Goal: Check status

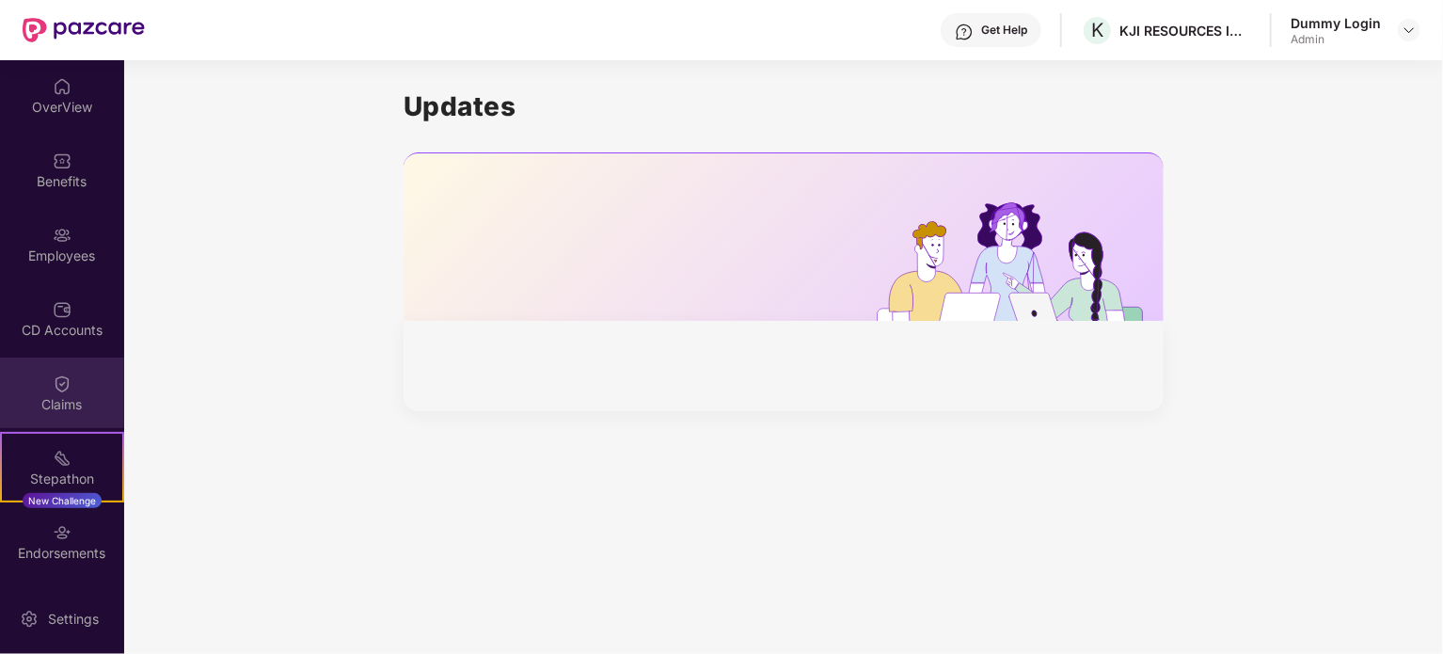
click at [68, 395] on div "Claims" at bounding box center [62, 404] width 124 height 19
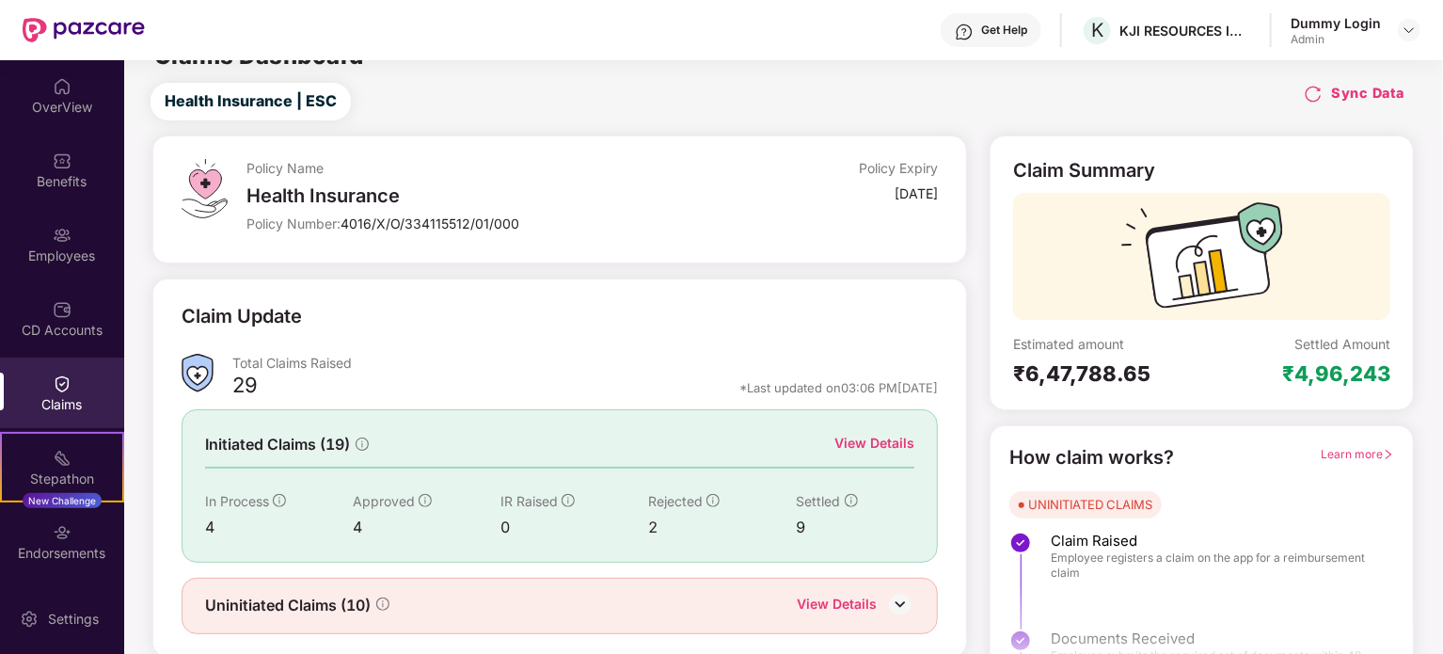
scroll to position [82, 0]
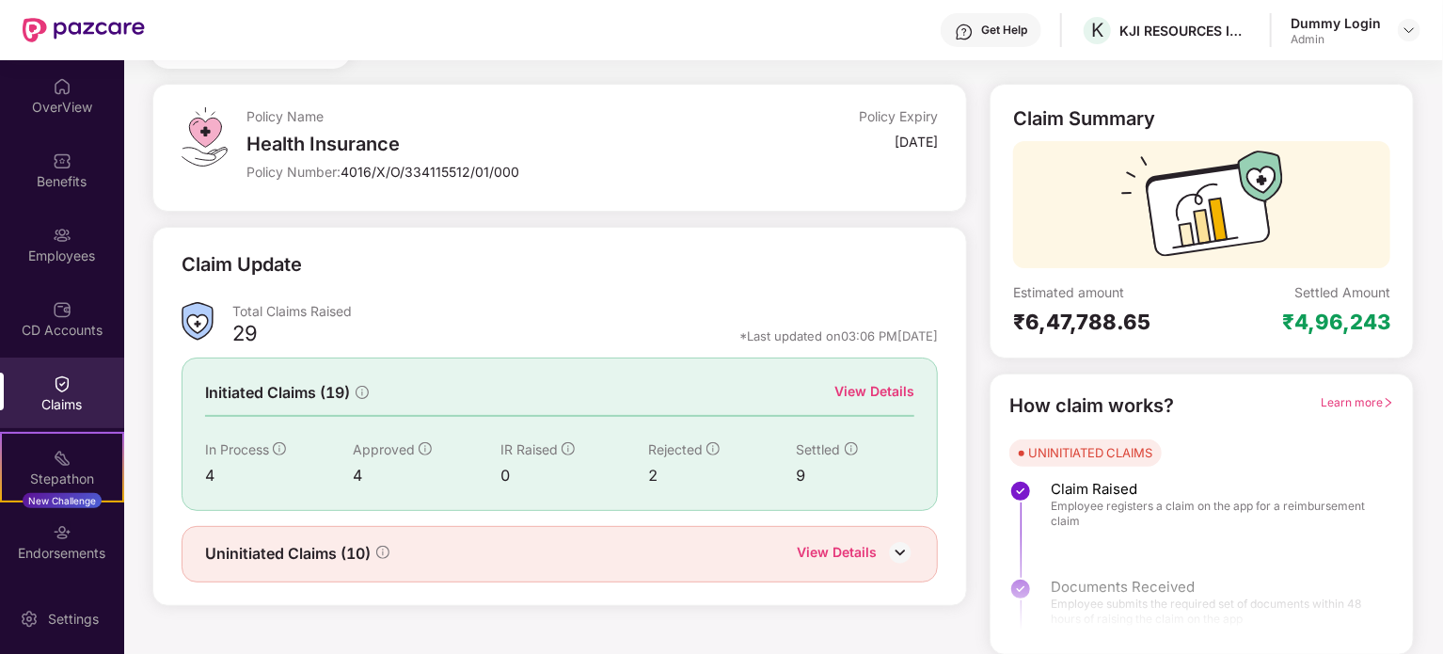
click at [854, 385] on div "View Details" at bounding box center [874, 391] width 80 height 21
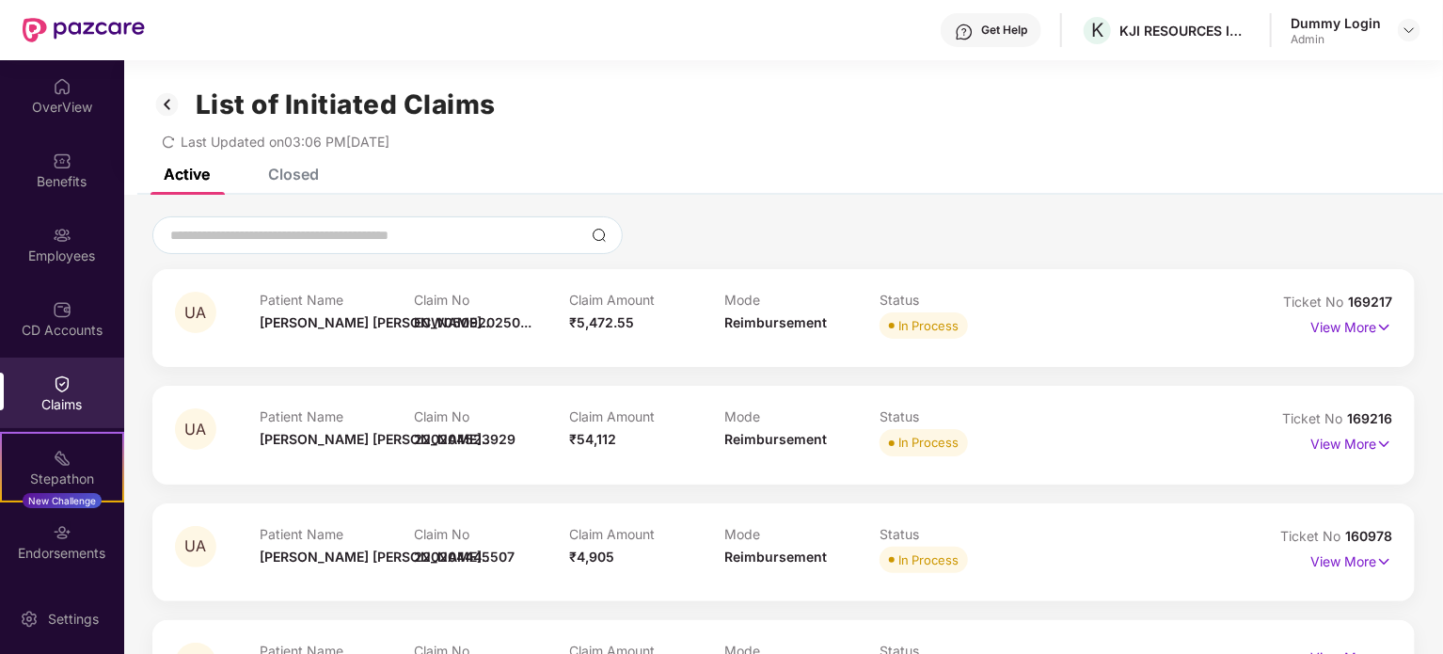
click at [287, 172] on div "Closed" at bounding box center [293, 174] width 51 height 19
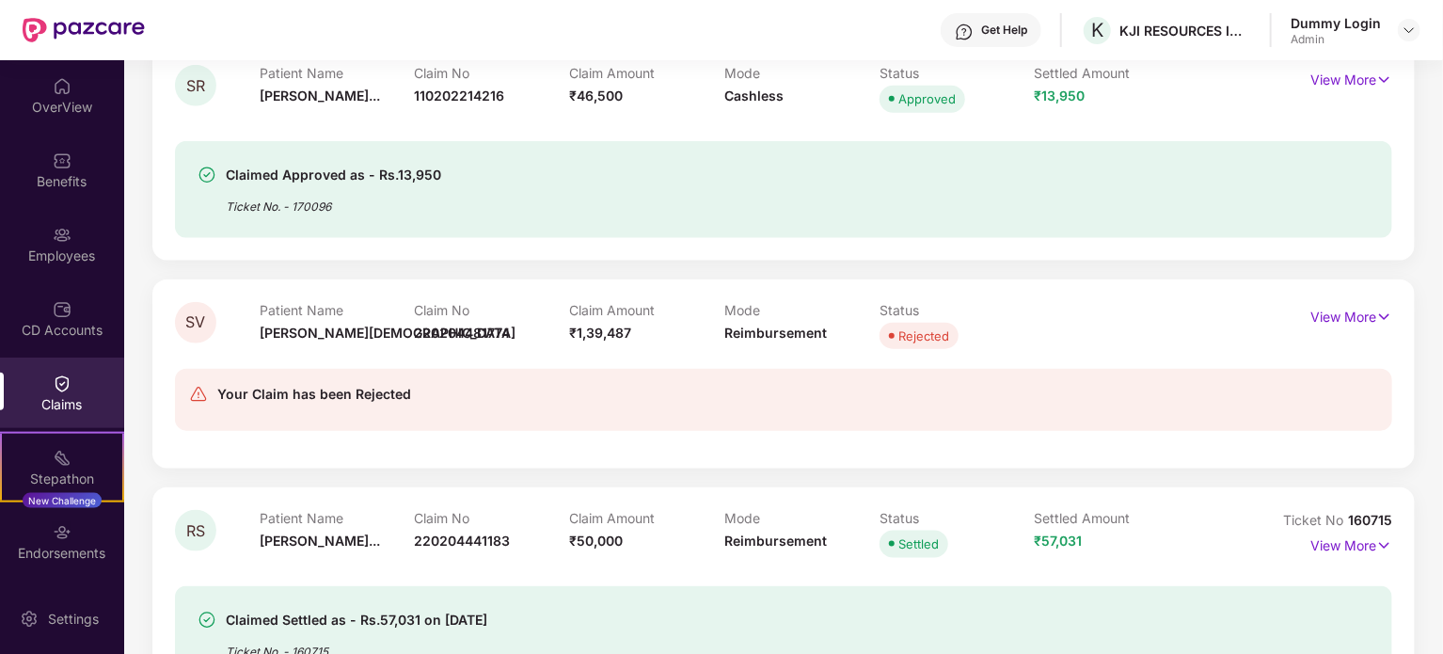
scroll to position [941, 0]
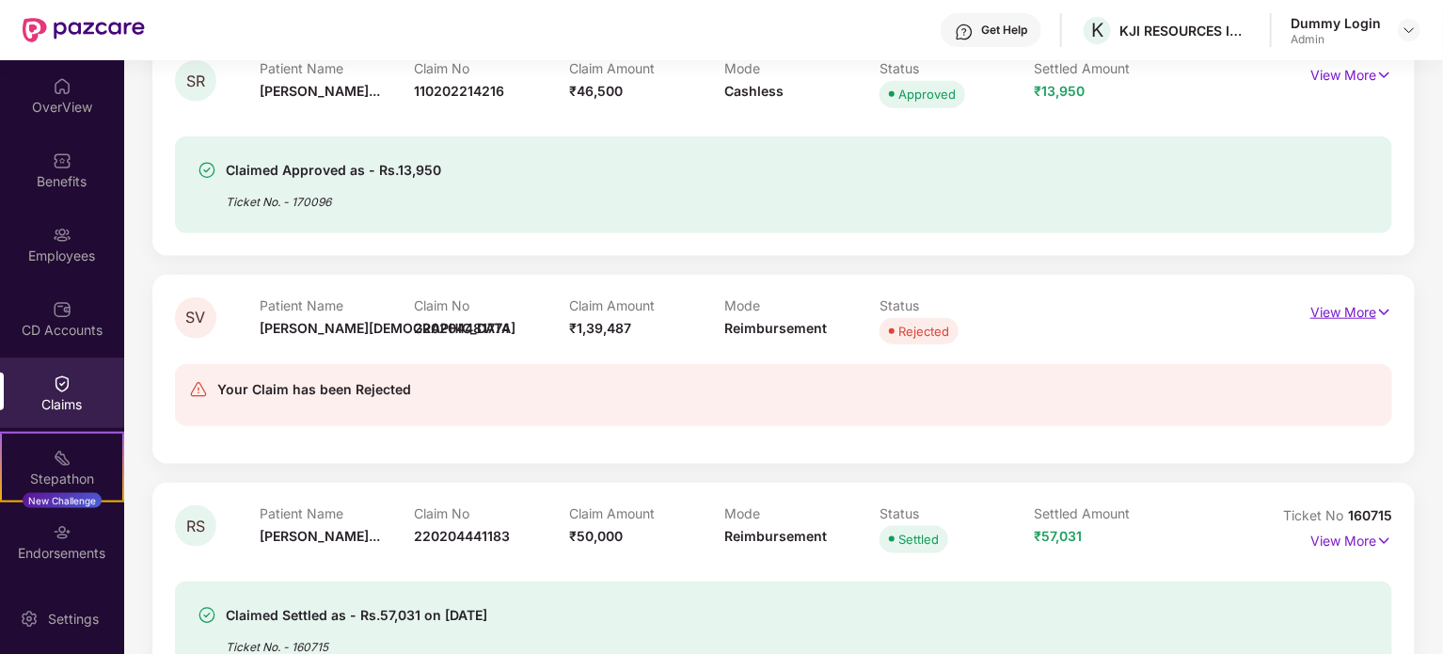
click at [1342, 307] on p "View More" at bounding box center [1352, 309] width 82 height 25
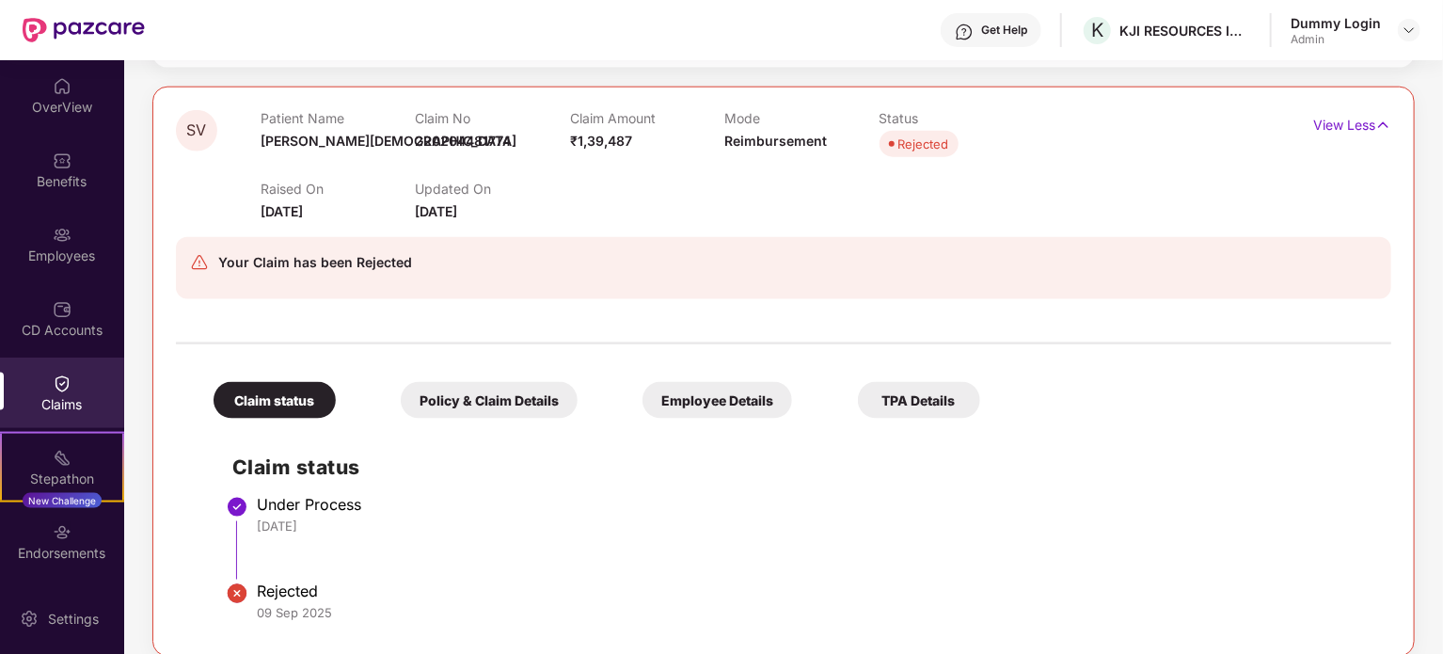
scroll to position [1223, 0]
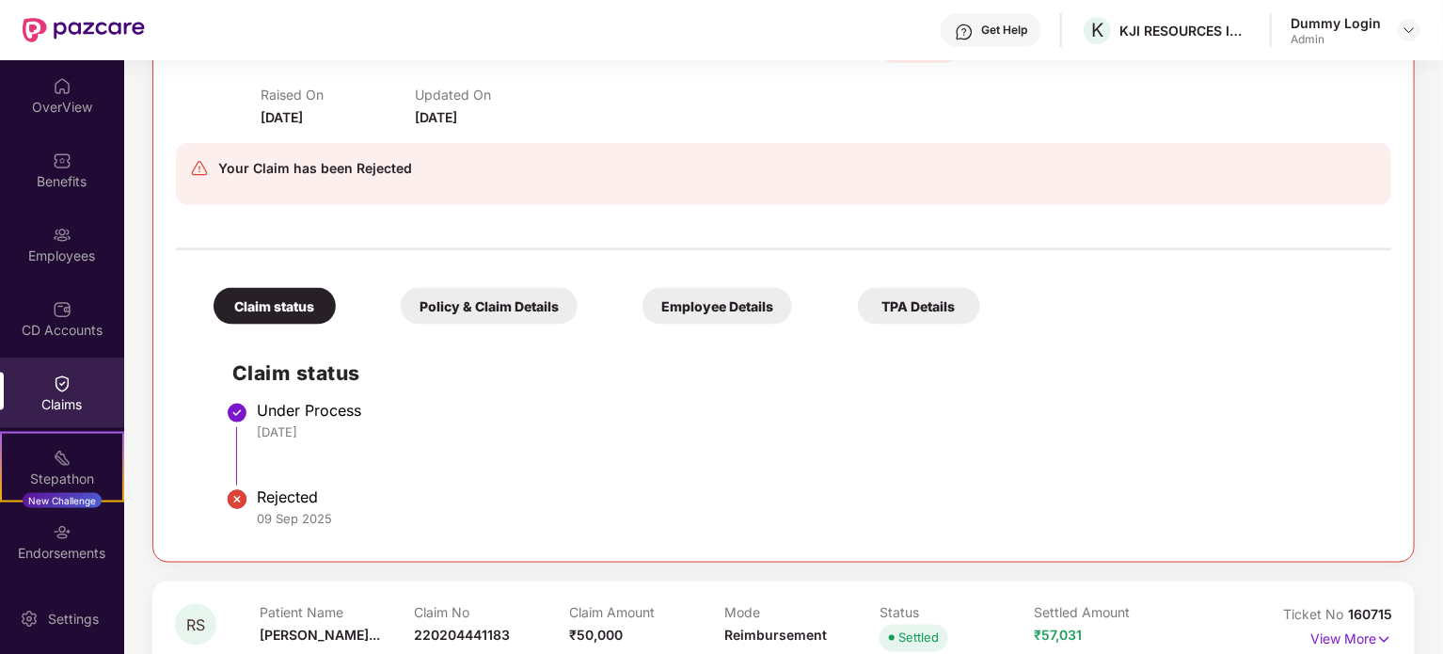
click at [506, 298] on div "Policy & Claim Details" at bounding box center [489, 306] width 177 height 37
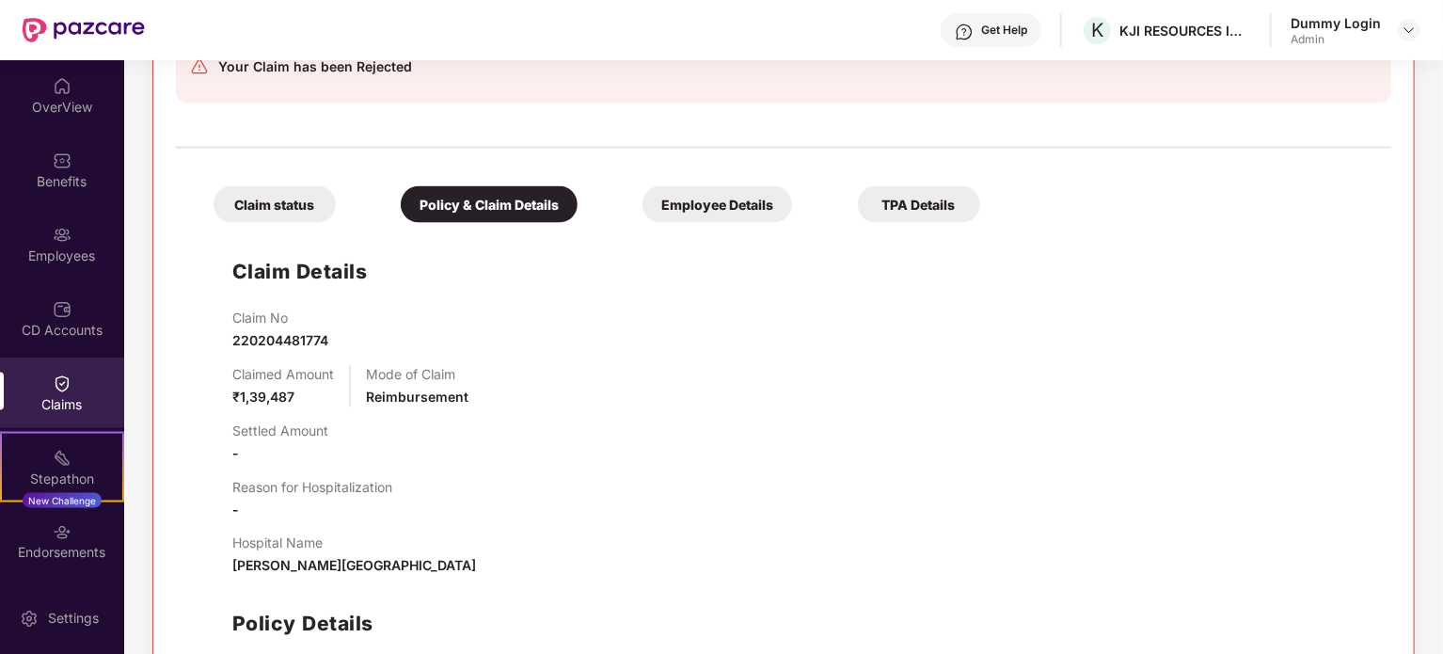
scroll to position [1317, 0]
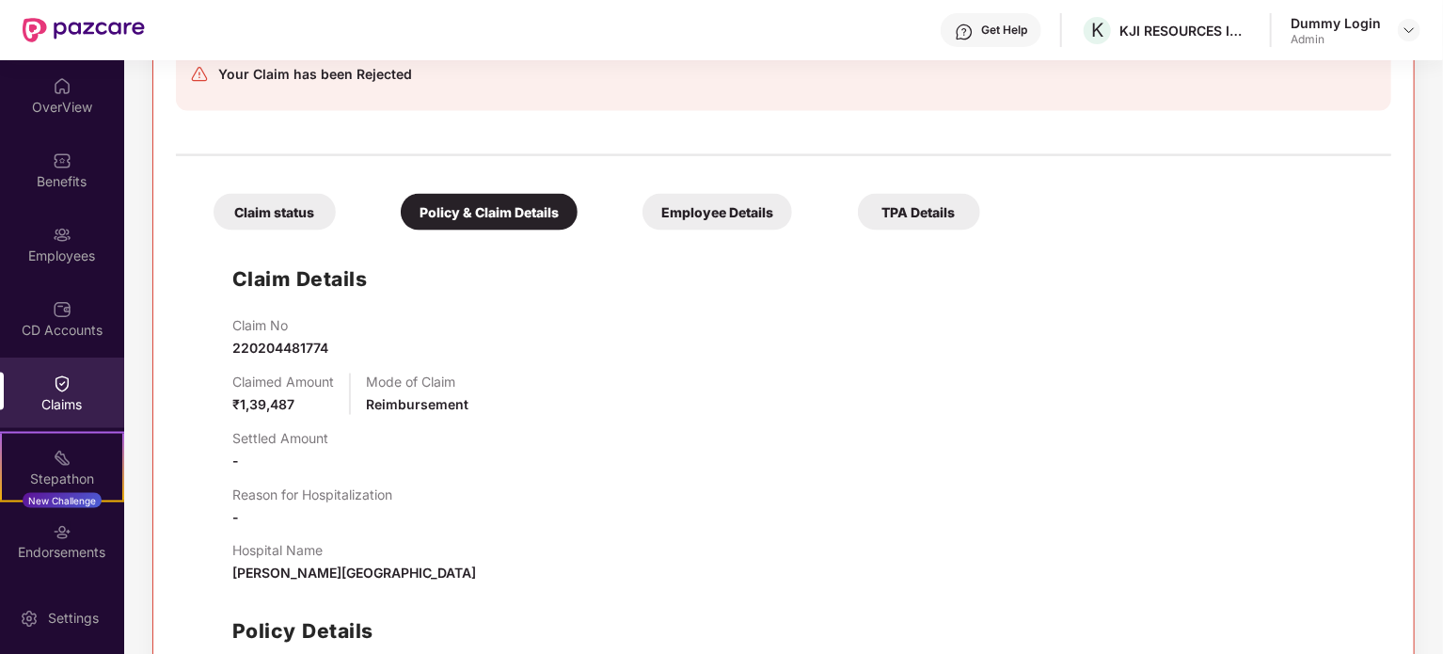
click at [719, 200] on div "Employee Details" at bounding box center [718, 212] width 150 height 37
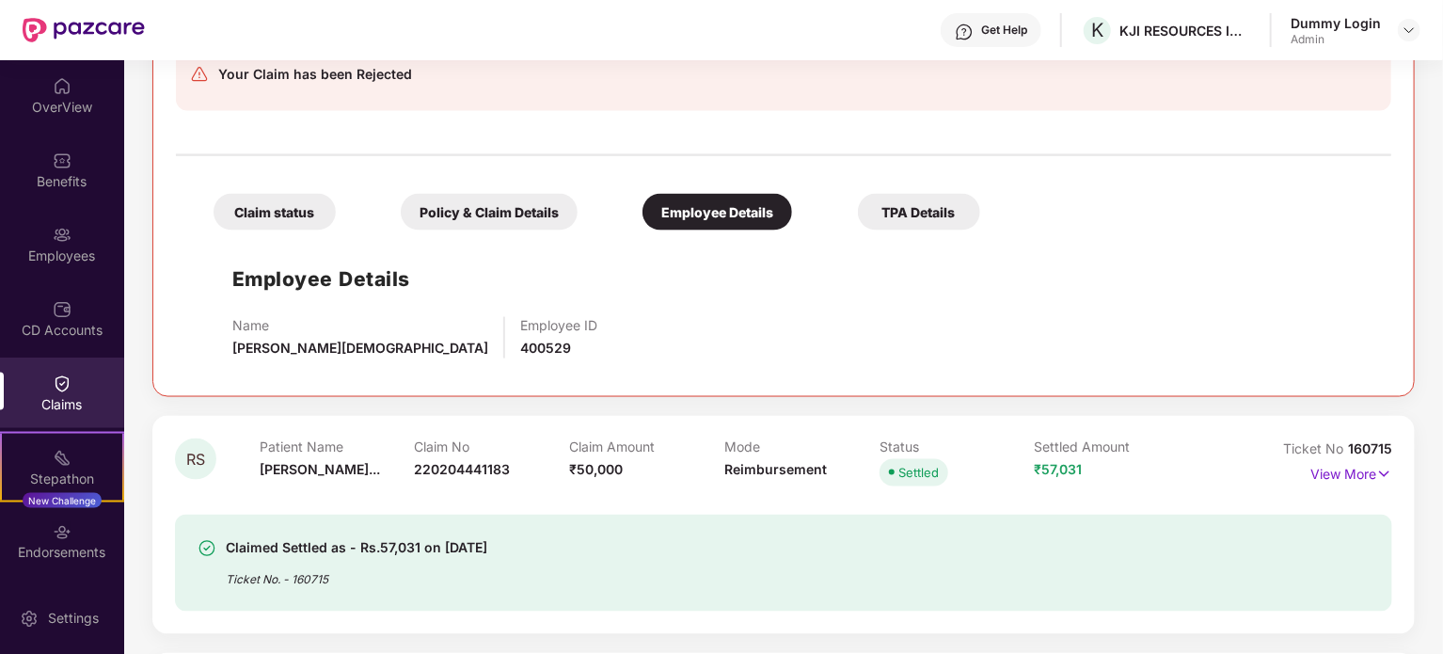
click at [878, 202] on div "TPA Details" at bounding box center [919, 212] width 122 height 37
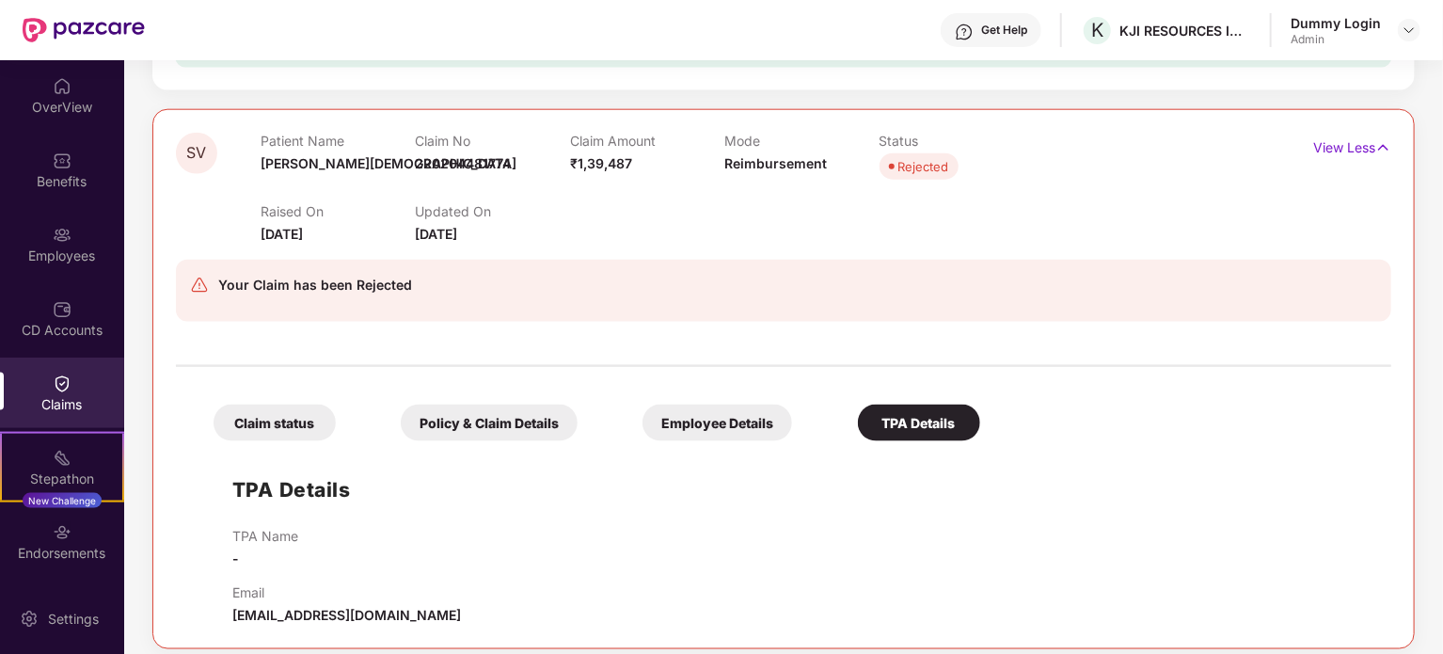
scroll to position [1104, 0]
click at [1340, 144] on p "View Less" at bounding box center [1352, 147] width 78 height 25
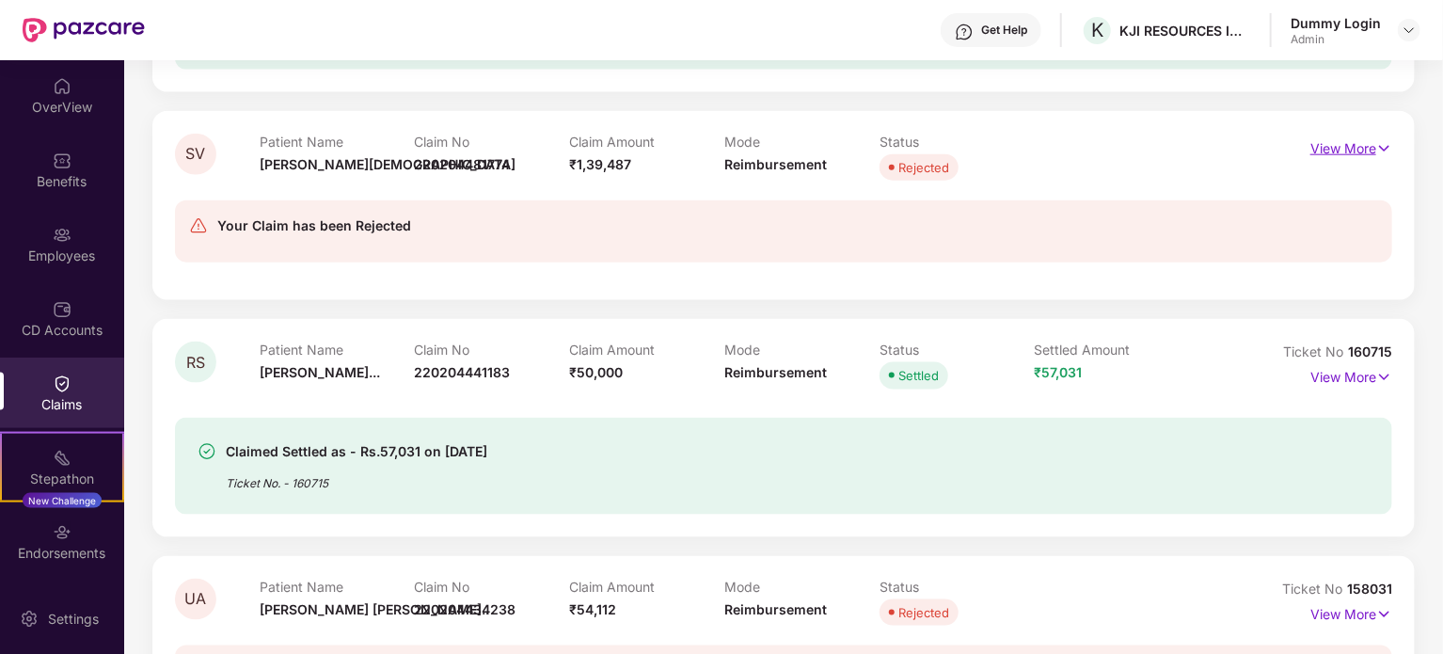
click at [1340, 144] on p "View More" at bounding box center [1352, 146] width 82 height 25
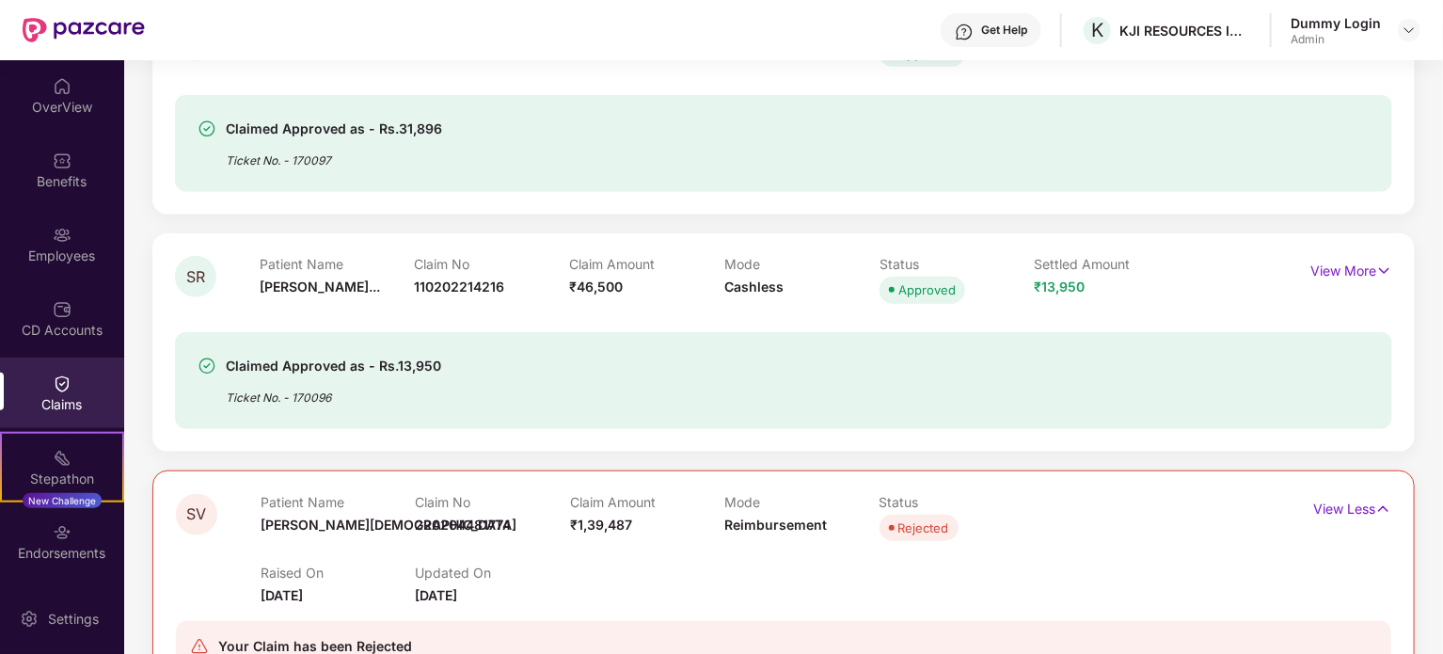
scroll to position [728, 0]
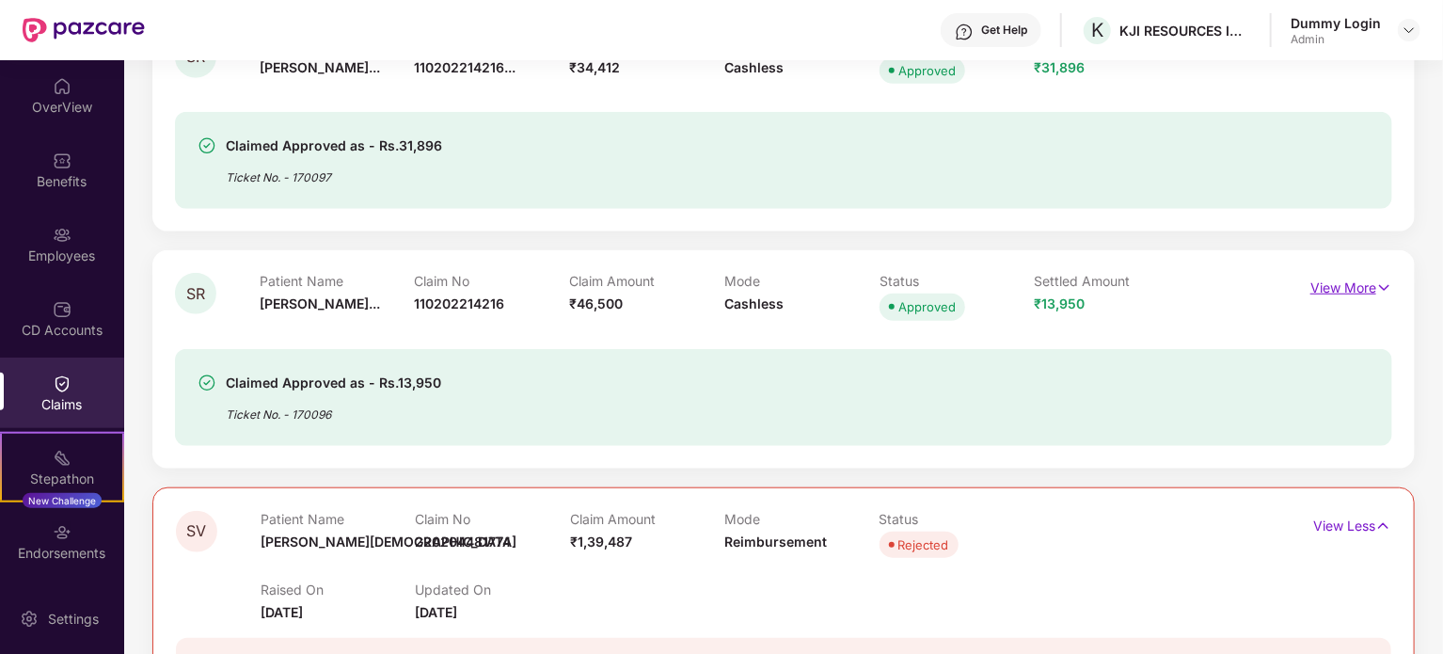
click at [1332, 282] on p "View More" at bounding box center [1352, 285] width 82 height 25
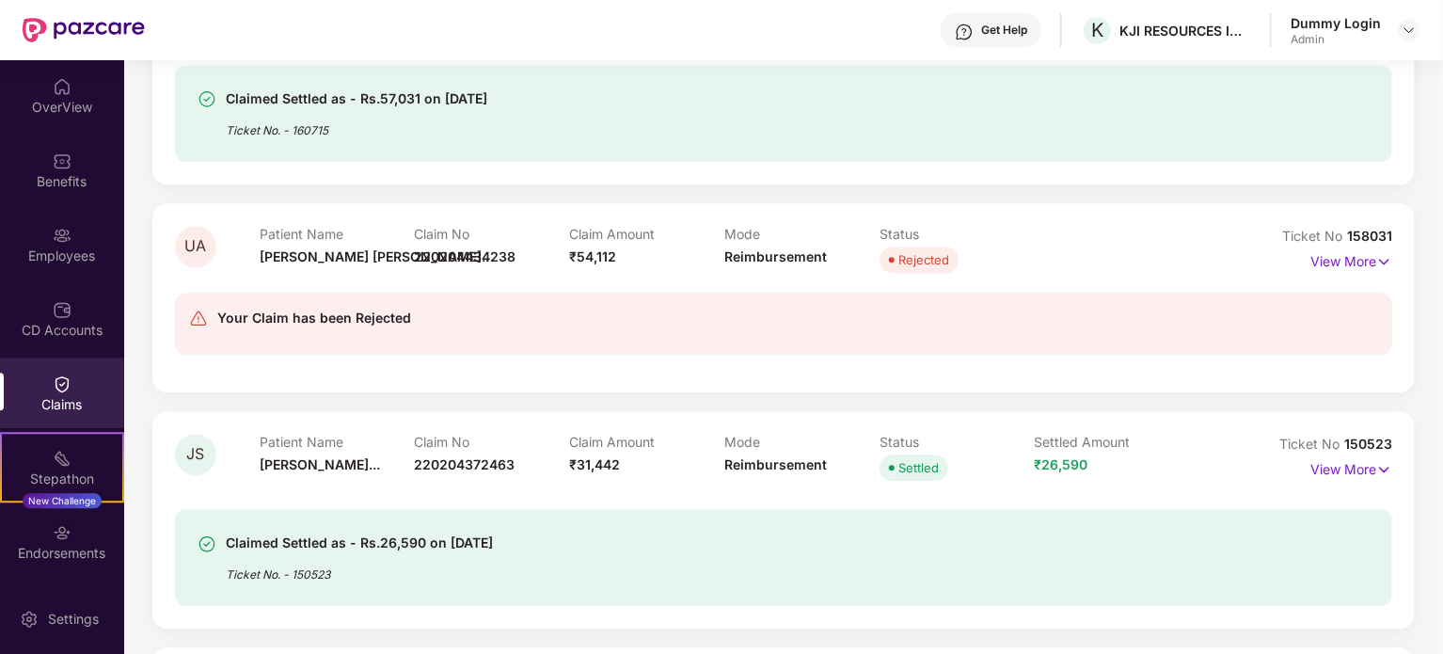
scroll to position [2233, 0]
